Goal: Transaction & Acquisition: Book appointment/travel/reservation

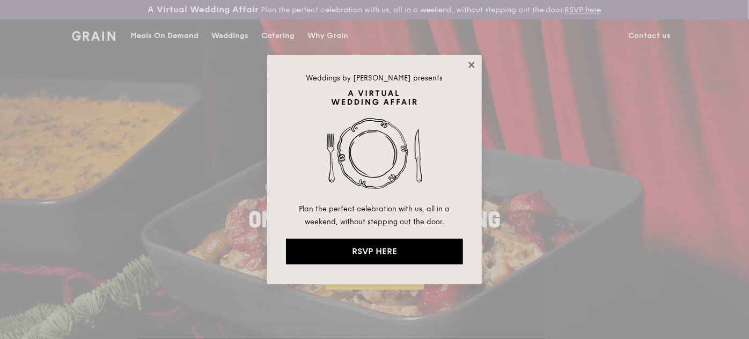
click at [473, 62] on icon at bounding box center [472, 65] width 10 height 10
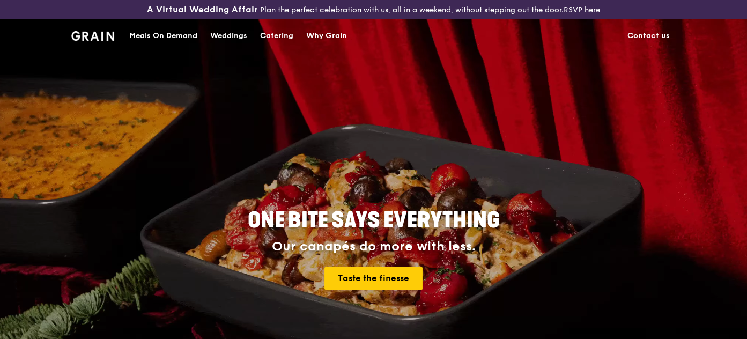
click at [270, 34] on div "Catering" at bounding box center [276, 36] width 33 height 32
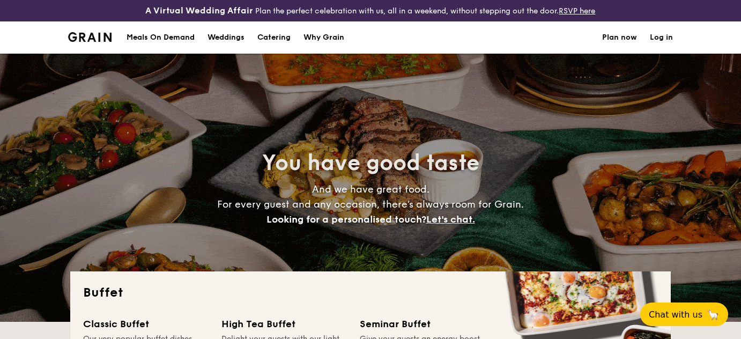
select select
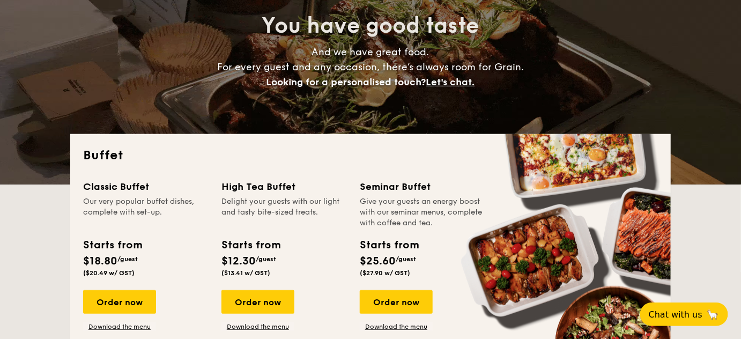
scroll to position [195, 0]
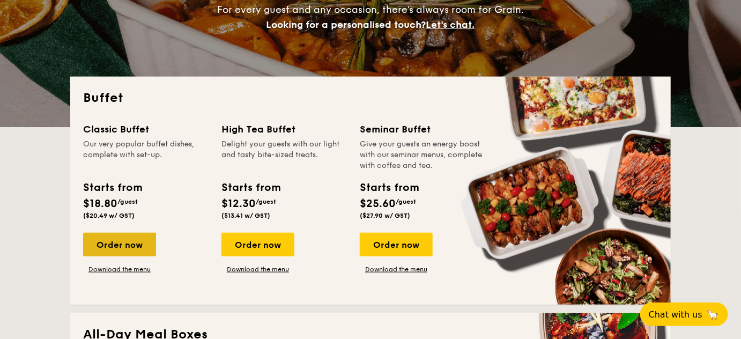
click at [119, 246] on div "Order now" at bounding box center [119, 245] width 73 height 24
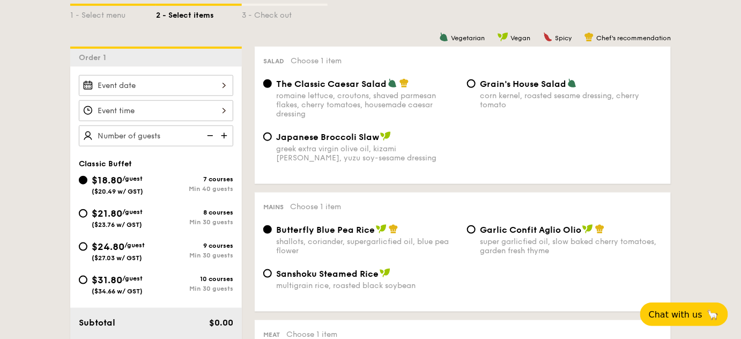
scroll to position [292, 0]
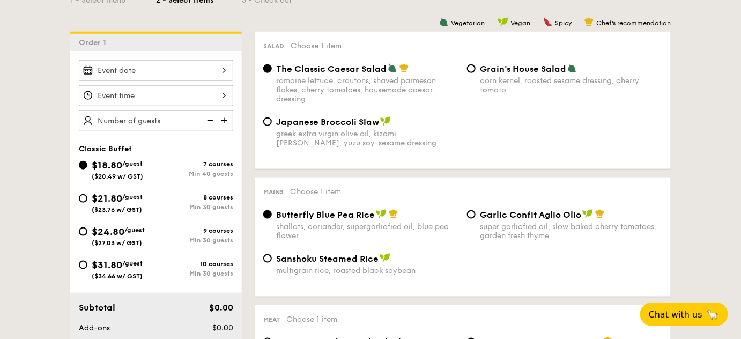
click at [116, 262] on span "$31.80" at bounding box center [107, 265] width 31 height 12
click at [87, 262] on input "$31.80 /guest ($34.66 w/ GST) 10 courses Min 30 guests" at bounding box center [83, 265] width 9 height 9
radio input "true"
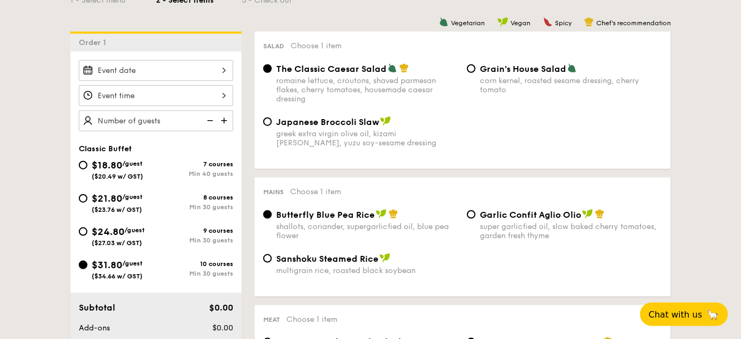
radio input "true"
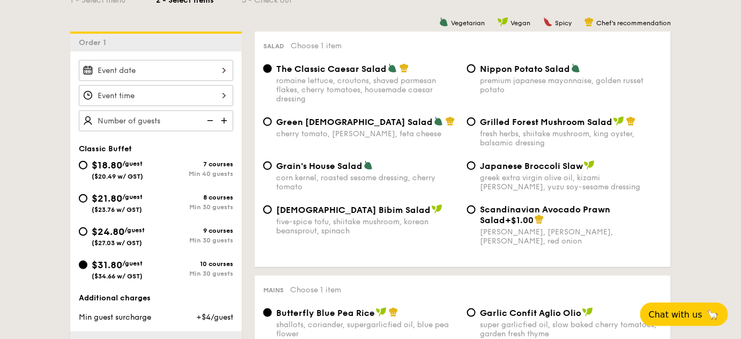
click at [226, 117] on img at bounding box center [225, 120] width 16 height 20
click at [223, 118] on img at bounding box center [225, 120] width 16 height 20
click at [221, 118] on img at bounding box center [225, 120] width 16 height 20
type input "30 guests"
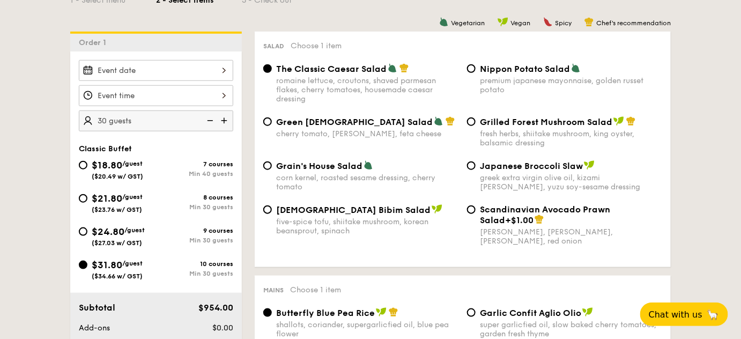
scroll to position [341, 0]
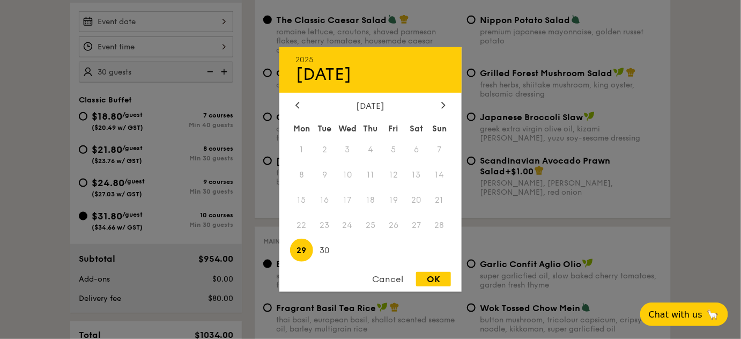
click at [226, 19] on div "2025 Sep [DATE] Tue Wed Thu Fri Sat Sun 1 2 3 4 5 6 7 8 9 10 11 12 13 14 15 16 …" at bounding box center [156, 21] width 154 height 21
click at [442, 104] on icon at bounding box center [443, 104] width 4 height 7
click at [393, 249] on span "31" at bounding box center [393, 250] width 23 height 23
click at [431, 278] on div "OK" at bounding box center [433, 279] width 35 height 14
type input "Oct 31, 2025"
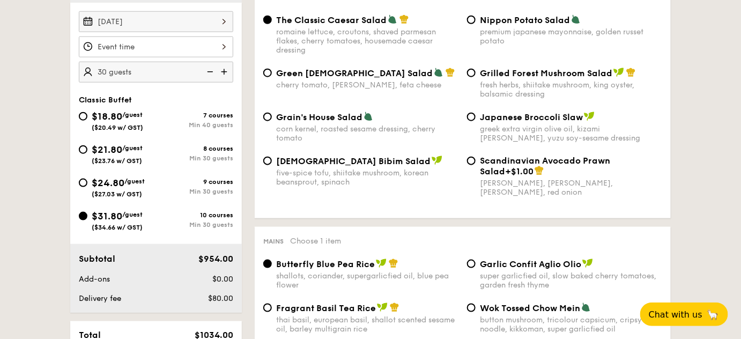
click at [224, 44] on div at bounding box center [156, 46] width 154 height 21
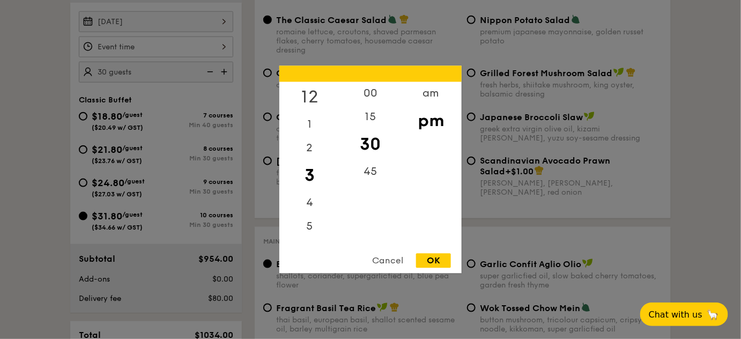
click at [308, 94] on div "12" at bounding box center [309, 97] width 61 height 31
click at [372, 92] on div "00" at bounding box center [370, 97] width 61 height 31
click at [432, 122] on div "pm" at bounding box center [431, 121] width 61 height 31
click at [433, 264] on div "OK" at bounding box center [433, 261] width 35 height 14
type input "12:00PM"
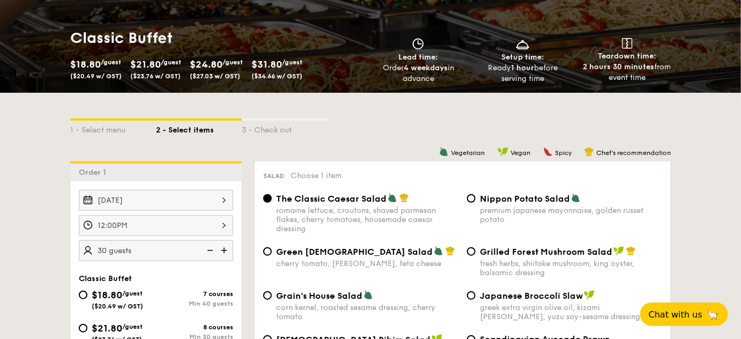
scroll to position [195, 0]
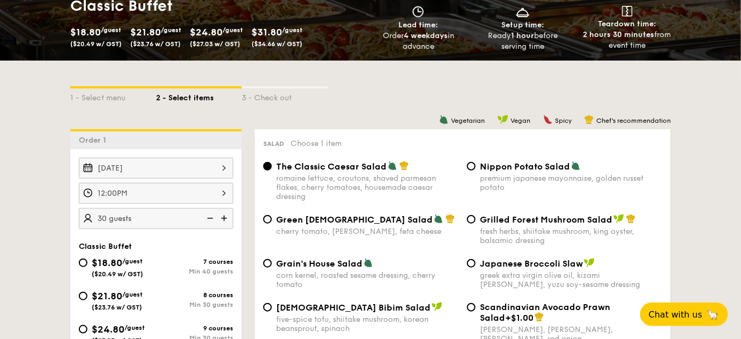
select select
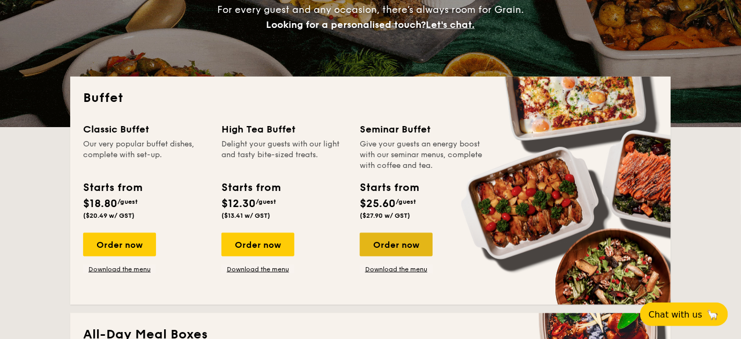
click at [398, 246] on div "Order now" at bounding box center [396, 245] width 73 height 24
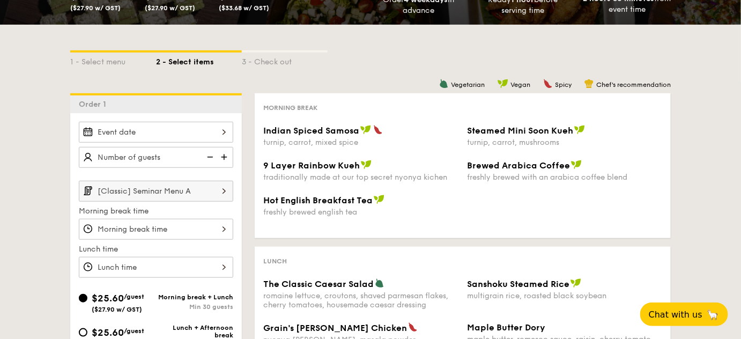
scroll to position [195, 0]
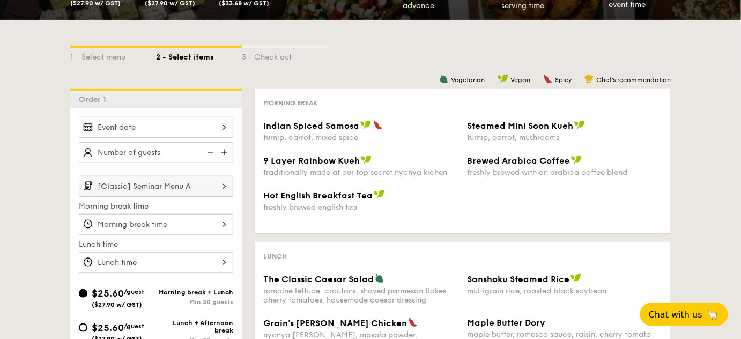
click at [219, 126] on div at bounding box center [156, 127] width 154 height 21
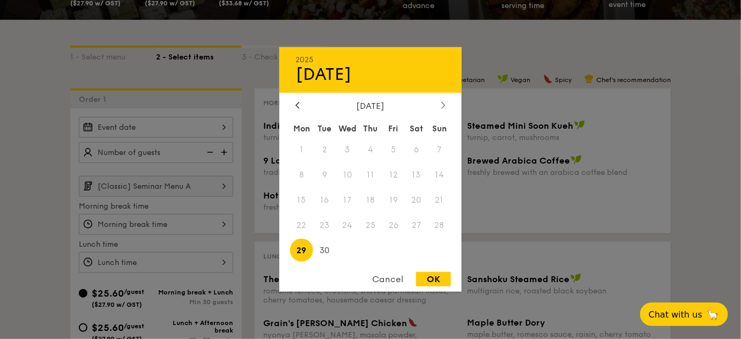
click at [445, 105] on icon at bounding box center [443, 105] width 3 height 6
click at [392, 248] on span "31" at bounding box center [393, 250] width 23 height 23
click at [432, 276] on div "OK" at bounding box center [433, 279] width 35 height 14
type input "Oct 31, 2025"
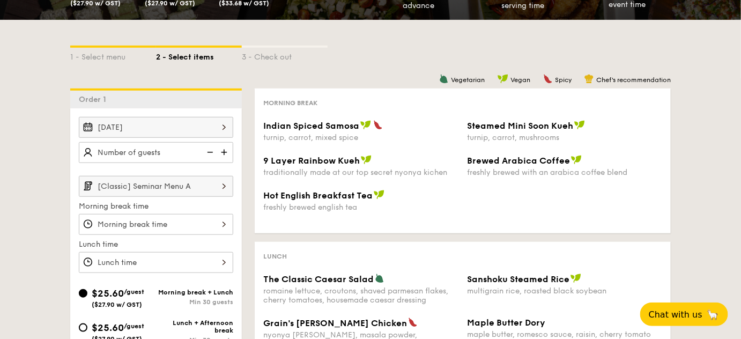
click at [223, 149] on img at bounding box center [225, 152] width 16 height 20
click at [222, 150] on img at bounding box center [225, 152] width 16 height 20
click at [222, 148] on img at bounding box center [225, 152] width 16 height 20
type input "30 guests"
click at [222, 182] on img at bounding box center [224, 186] width 18 height 20
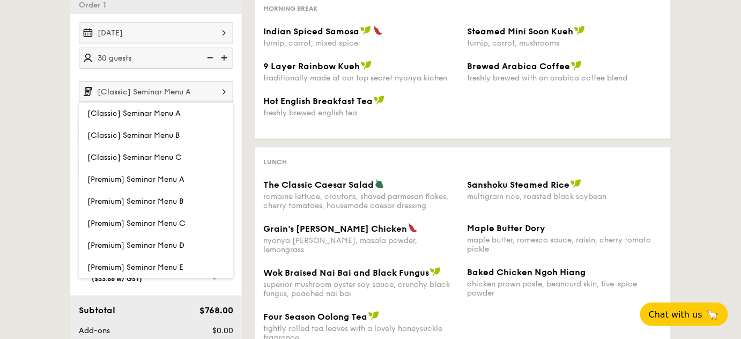
scroll to position [292, 0]
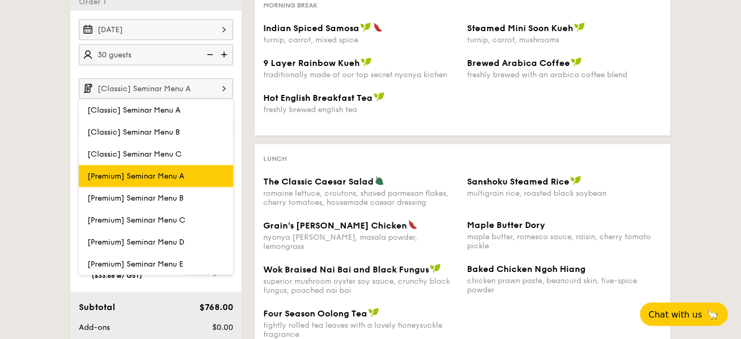
click at [147, 174] on span "[Premium] Seminar Menu A" at bounding box center [135, 176] width 97 height 9
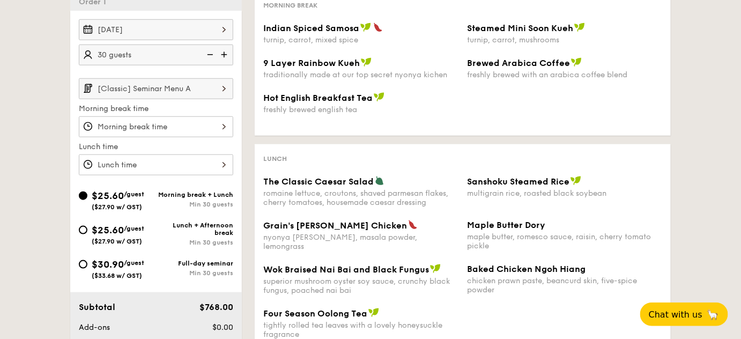
click at [92, 265] on span "$30.90" at bounding box center [108, 265] width 32 height 12
click at [87, 265] on input "$30.90 /guest ($33.68 w/ GST) Full-day seminar Min 30 guests" at bounding box center [83, 264] width 9 height 9
radio input "true"
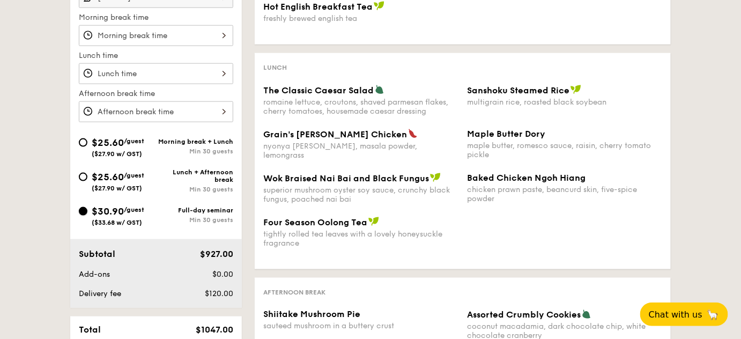
scroll to position [390, 0]
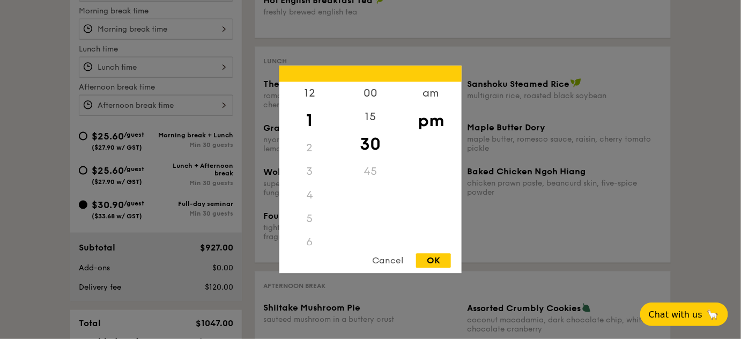
click at [223, 65] on div "12 1 2 3 4 5 6 7 8 9 10 11 00 15 30 45 am pm Cancel OK" at bounding box center [156, 67] width 154 height 21
click at [361, 97] on div "00" at bounding box center [370, 97] width 61 height 31
click at [440, 261] on div "OK" at bounding box center [433, 261] width 35 height 14
type input "1:00PM"
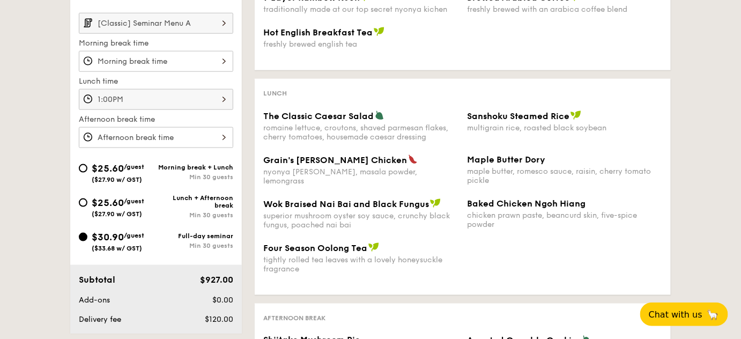
scroll to position [341, 0]
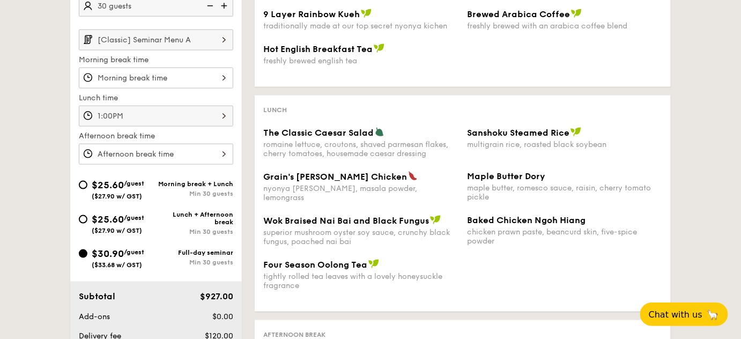
click at [222, 75] on div "12 1 2 3 4 5 6 7 8 9 10 11 00 15 30 45 am pm Cancel OK" at bounding box center [156, 78] width 154 height 21
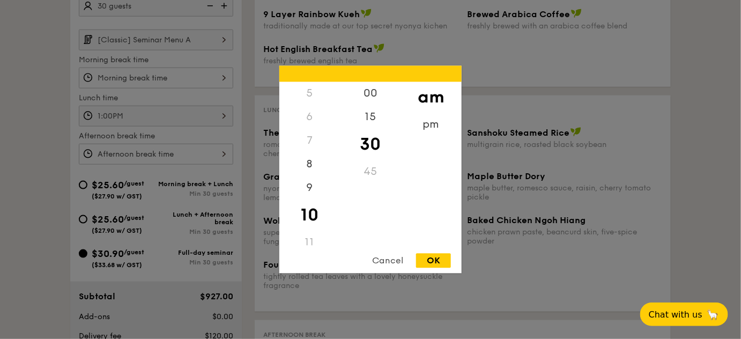
click at [431, 259] on div "OK" at bounding box center [433, 261] width 35 height 14
type input "10:30AM"
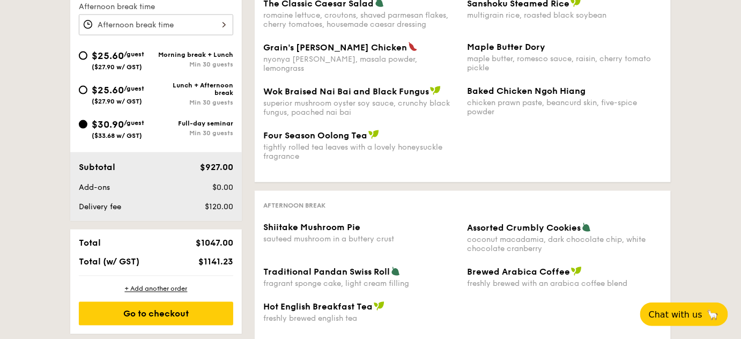
scroll to position [488, 0]
